Goal: Check status: Check status

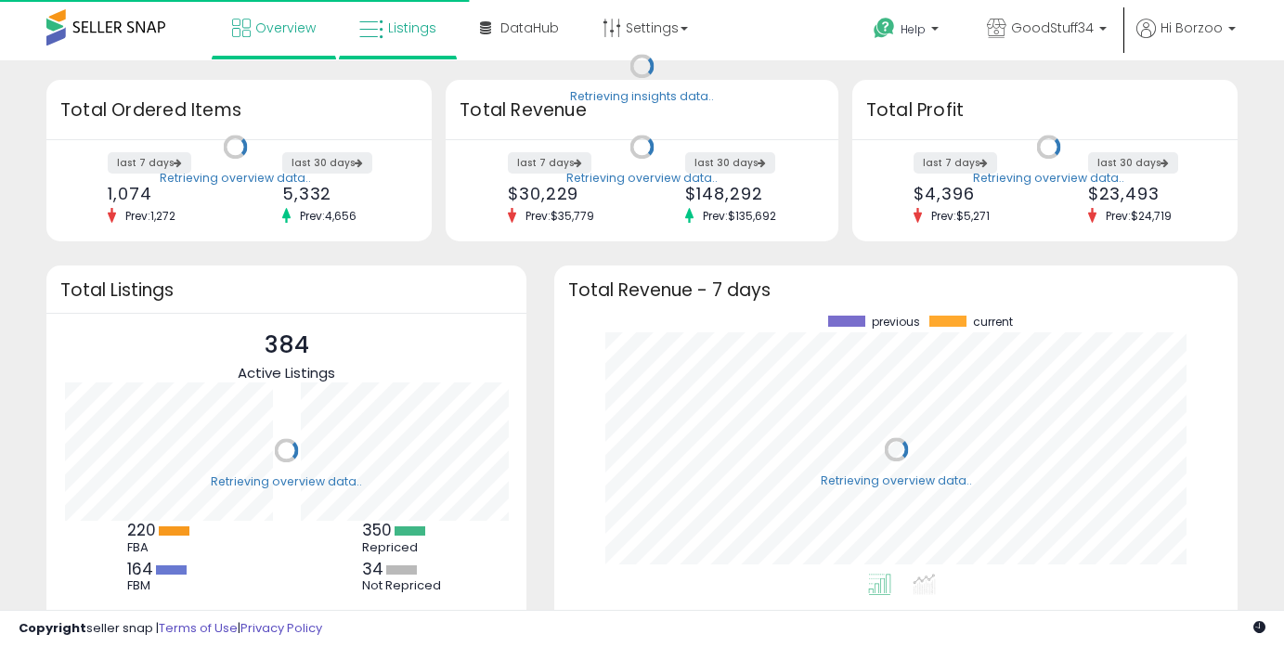
scroll to position [258, 646]
click at [394, 50] on link "Listings" at bounding box center [397, 28] width 105 height 56
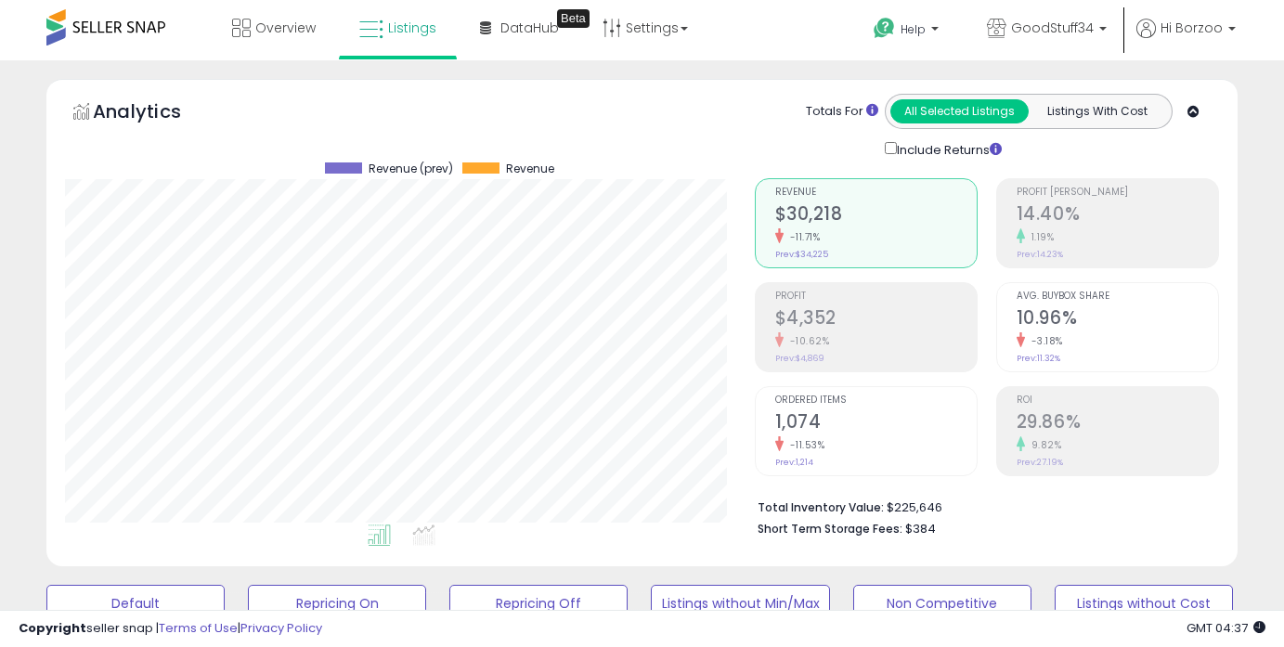
scroll to position [411, 0]
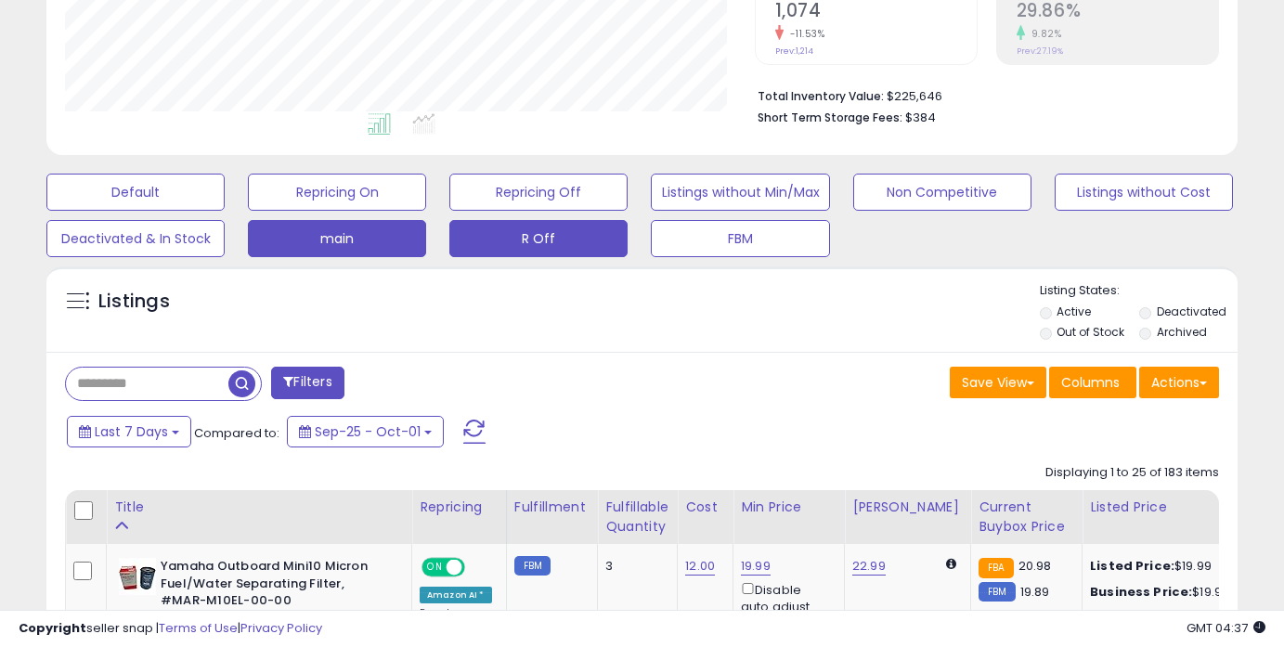
click at [500, 237] on button "R Off" at bounding box center [538, 238] width 178 height 37
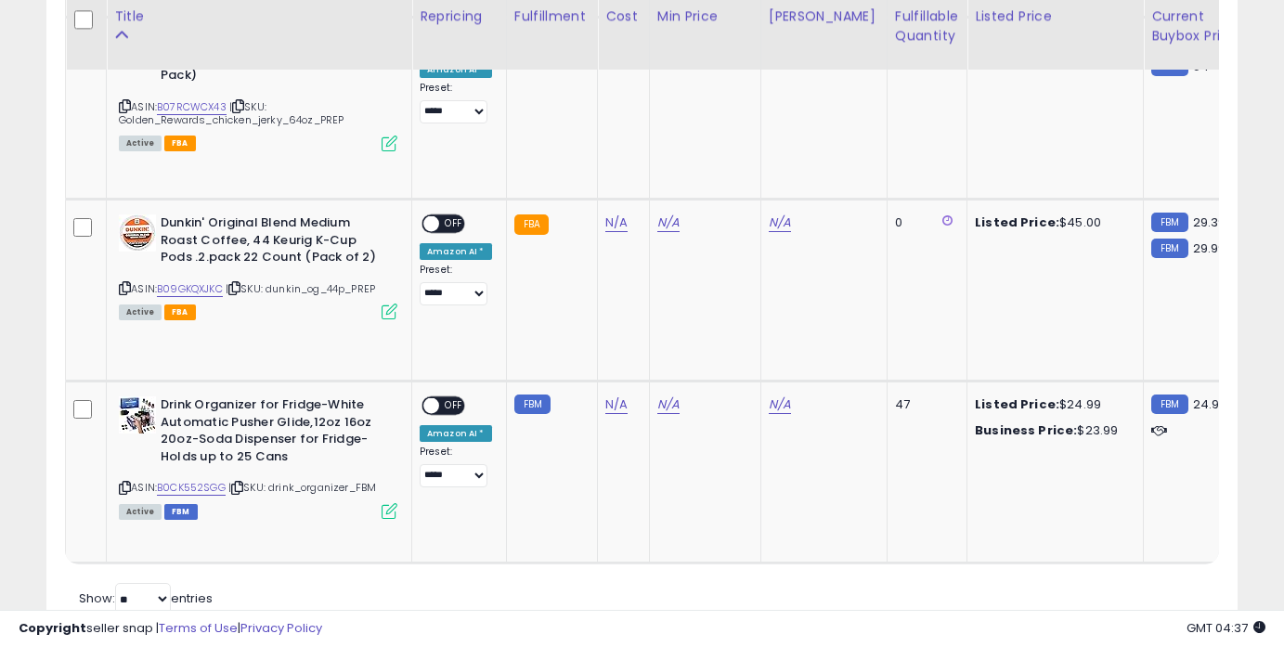
scroll to position [2319, 0]
